Goal: Task Accomplishment & Management: Use online tool/utility

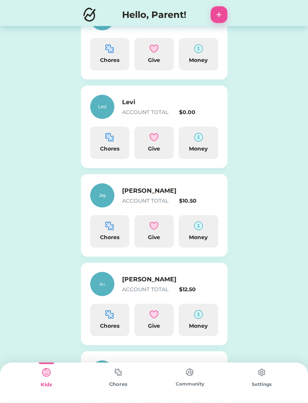
scroll to position [137, 0]
click at [265, 372] on img at bounding box center [261, 372] width 15 height 15
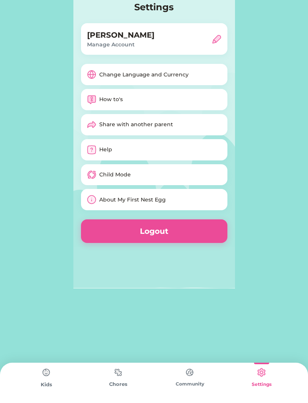
click at [192, 379] on img at bounding box center [189, 372] width 15 height 15
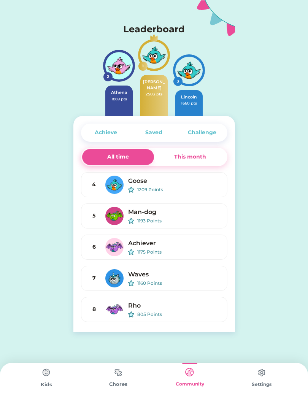
click at [116, 376] on img at bounding box center [118, 372] width 15 height 15
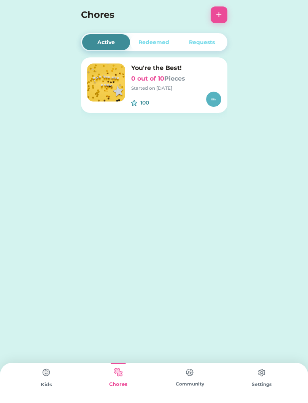
click at [40, 369] on img at bounding box center [46, 372] width 15 height 15
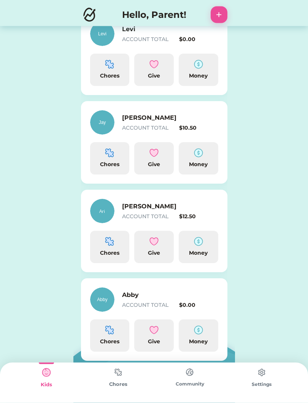
scroll to position [220, 0]
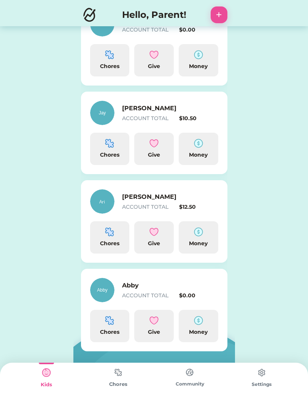
click at [119, 379] on img at bounding box center [118, 372] width 15 height 15
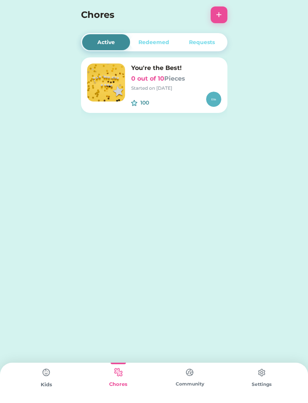
click at [189, 375] on img at bounding box center [189, 372] width 15 height 15
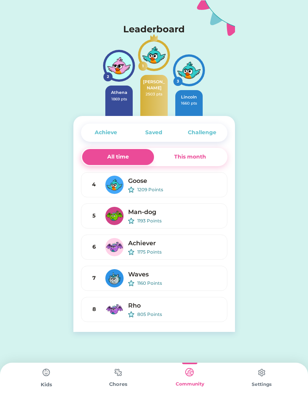
click at [258, 373] on img at bounding box center [261, 372] width 15 height 15
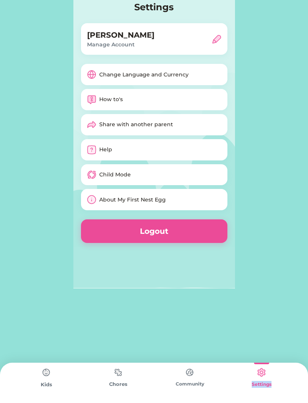
click at [253, 295] on div "Settings [PERSON_NAME] Manage Account Change Language and Currency How to's Sha…" at bounding box center [154, 201] width 308 height 403
click at [41, 372] on img at bounding box center [46, 372] width 15 height 15
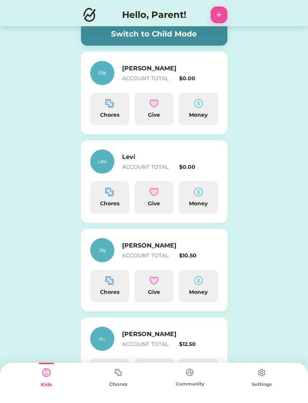
scroll to position [85, 0]
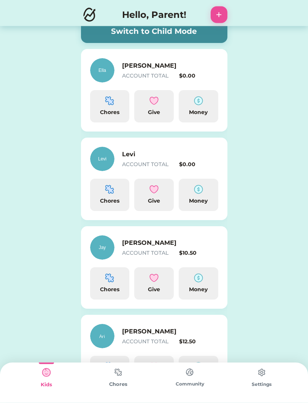
click at [114, 190] on img at bounding box center [109, 189] width 9 height 9
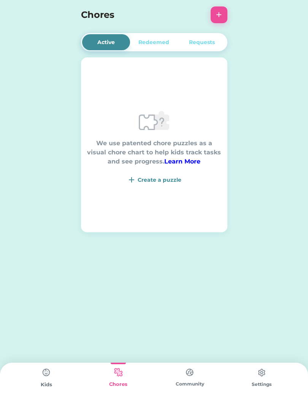
click at [152, 184] on div "Create a puzzle" at bounding box center [154, 179] width 134 height 9
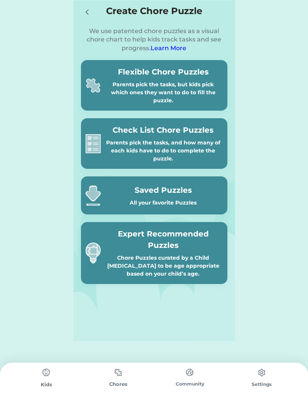
click at [111, 146] on div "Parents pick the tasks, and how many of each kids have to do to complete the pu…" at bounding box center [163, 151] width 119 height 24
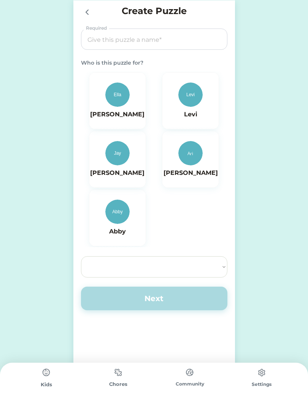
select select ""PLACEHOLDER_1427118222253""
